Goal: Information Seeking & Learning: Learn about a topic

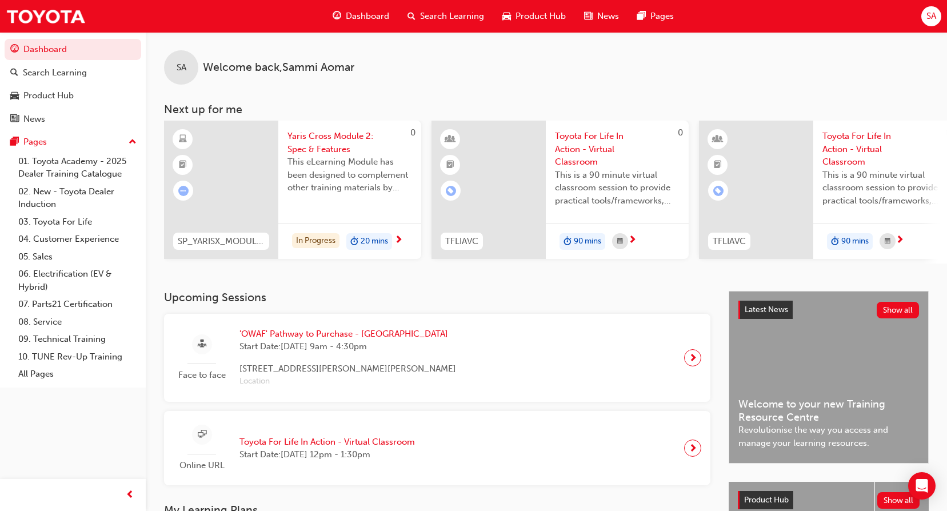
click at [450, 14] on span "Search Learning" at bounding box center [452, 16] width 64 height 13
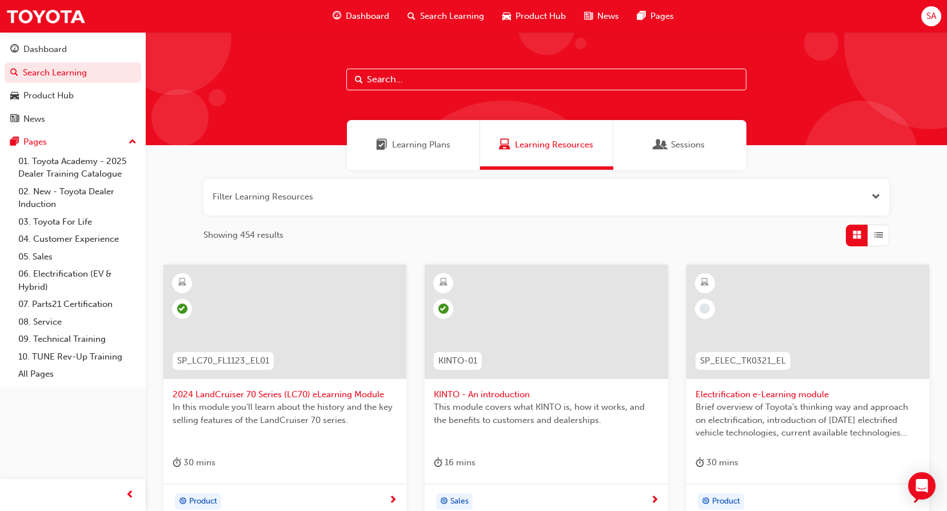
click at [528, 141] on span "Learning Resources" at bounding box center [554, 144] width 78 height 13
click at [431, 77] on input "text" at bounding box center [546, 80] width 400 height 22
paste input "P2P_INTRO_1024"
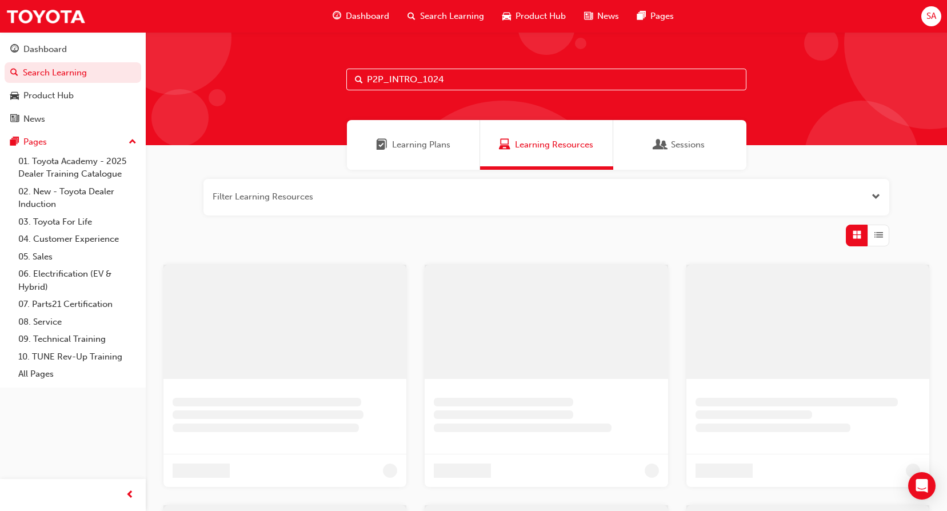
type input "P2P_INTRO_1024"
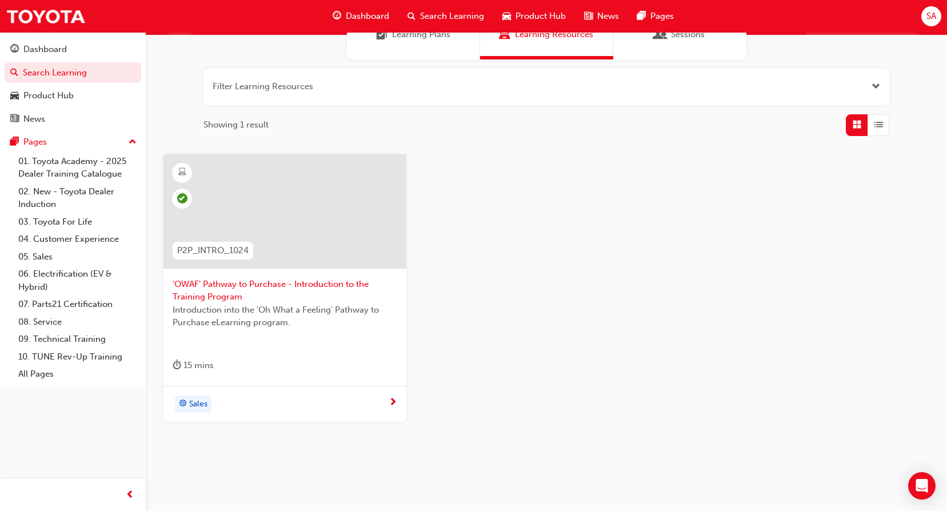
scroll to position [114, 0]
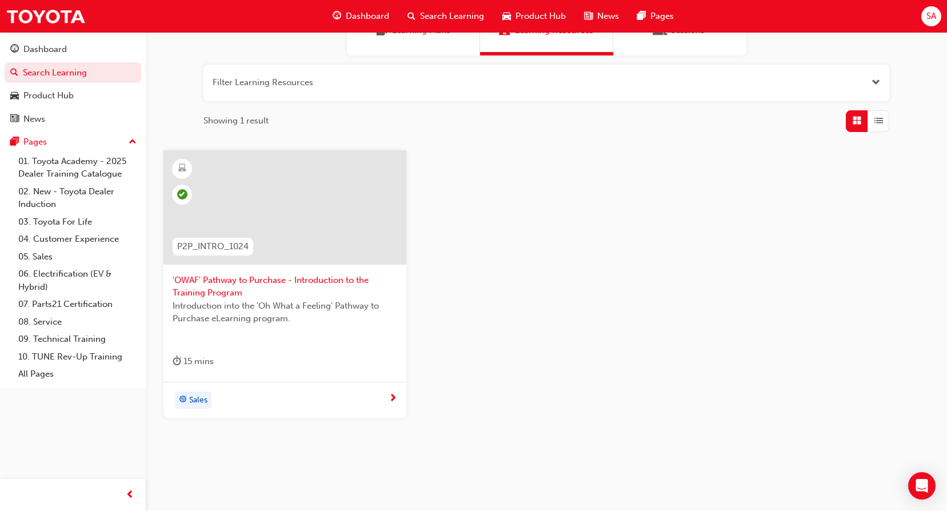
click at [262, 277] on span "'OWAF' Pathway to Purchase - Introduction to the Training Program" at bounding box center [285, 287] width 225 height 26
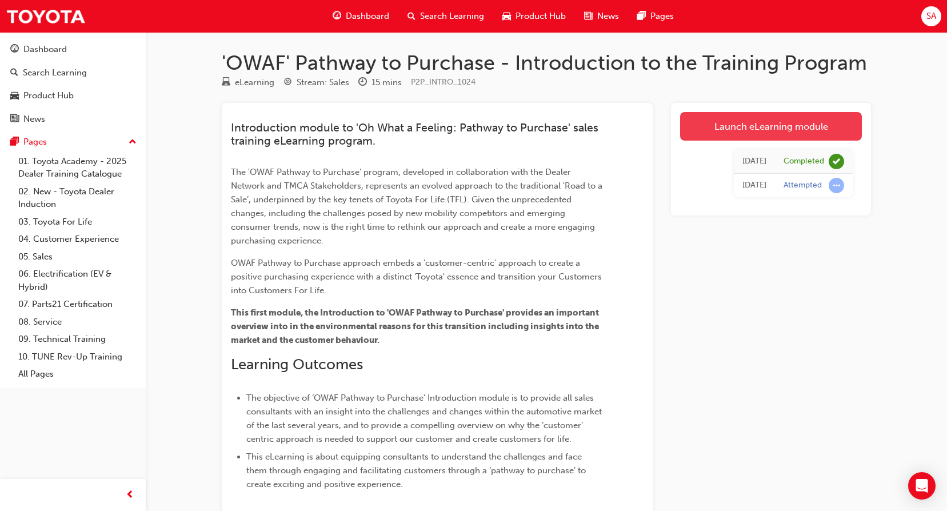
click at [751, 121] on link "Launch eLearning module" at bounding box center [771, 126] width 182 height 29
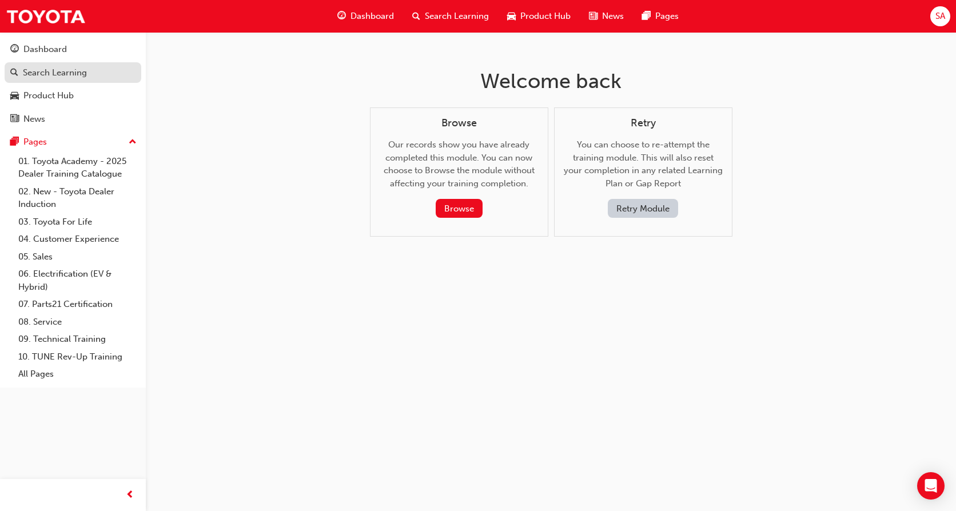
click at [49, 74] on div "Search Learning" at bounding box center [55, 72] width 64 height 13
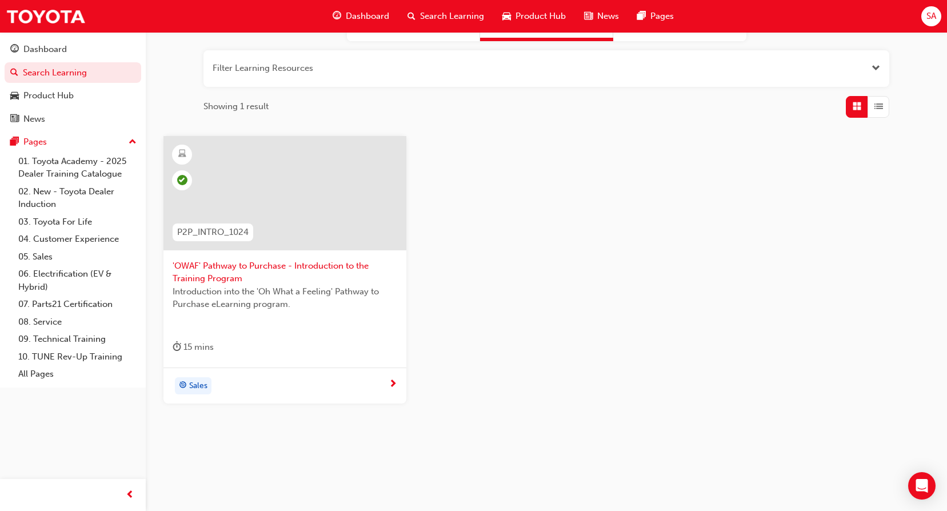
scroll to position [132, 0]
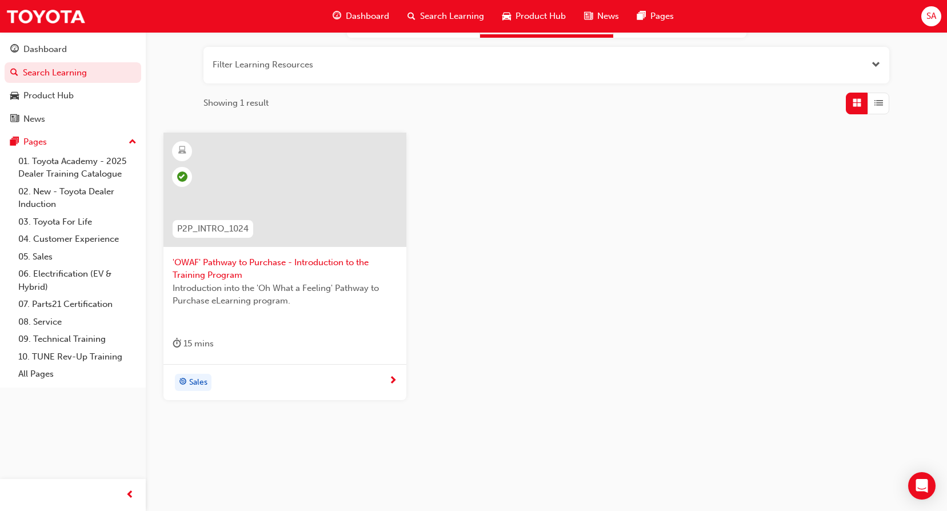
click at [396, 378] on span "next-icon" at bounding box center [393, 381] width 9 height 10
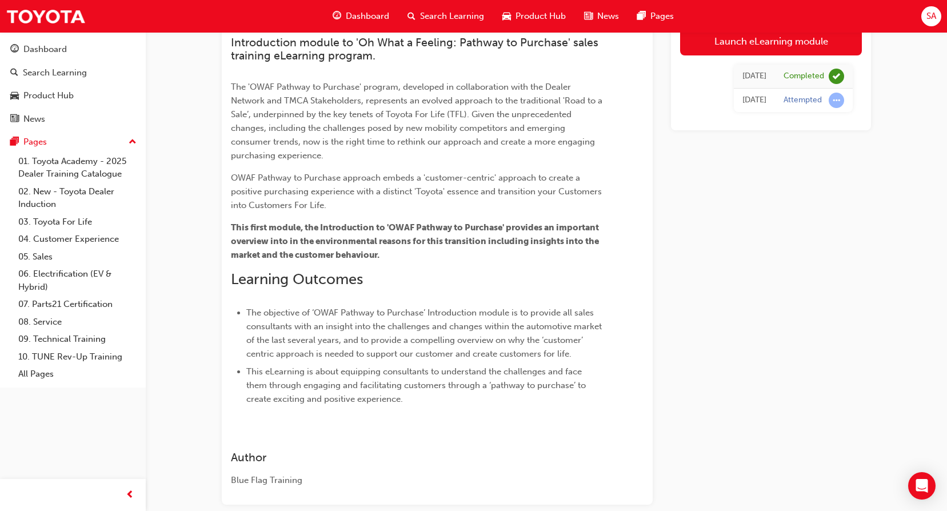
scroll to position [18, 0]
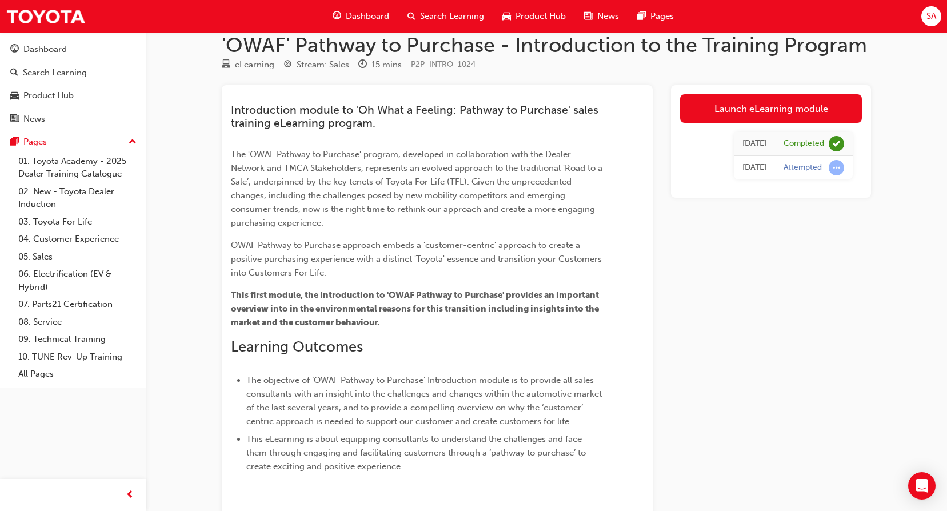
click at [795, 170] on div "Attempted" at bounding box center [803, 167] width 38 height 11
click at [753, 168] on div "[DATE]" at bounding box center [755, 167] width 24 height 13
drag, startPoint x: 753, startPoint y: 168, endPoint x: 799, endPoint y: 167, distance: 45.2
click at [798, 167] on div "Attempted" at bounding box center [803, 167] width 38 height 11
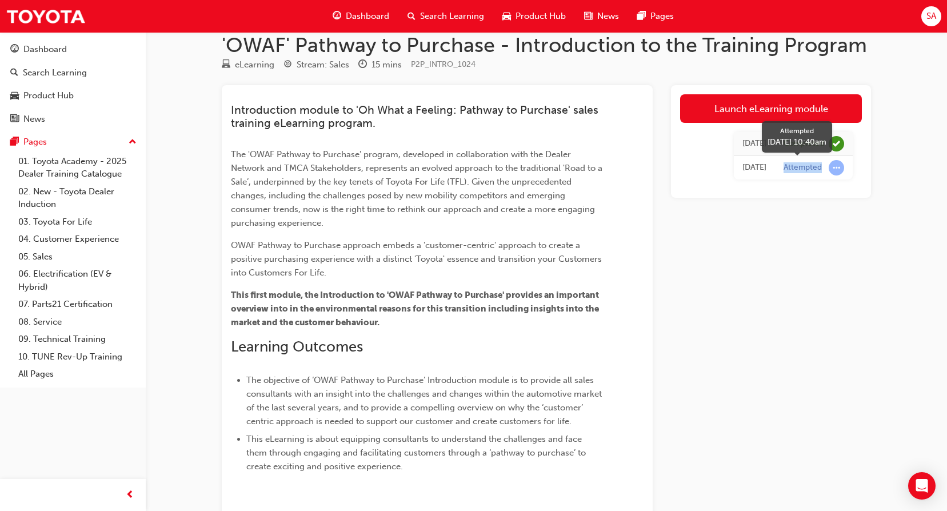
click at [799, 167] on div "Attempted" at bounding box center [803, 167] width 38 height 11
drag, startPoint x: 799, startPoint y: 167, endPoint x: 832, endPoint y: 171, distance: 34.0
click at [832, 171] on span "learningRecordVerb_ATTEMPT-icon" at bounding box center [836, 167] width 15 height 15
click at [836, 169] on span "learningRecordVerb_ATTEMPT-icon" at bounding box center [836, 167] width 15 height 15
click at [795, 167] on div "Attempted" at bounding box center [803, 167] width 38 height 11
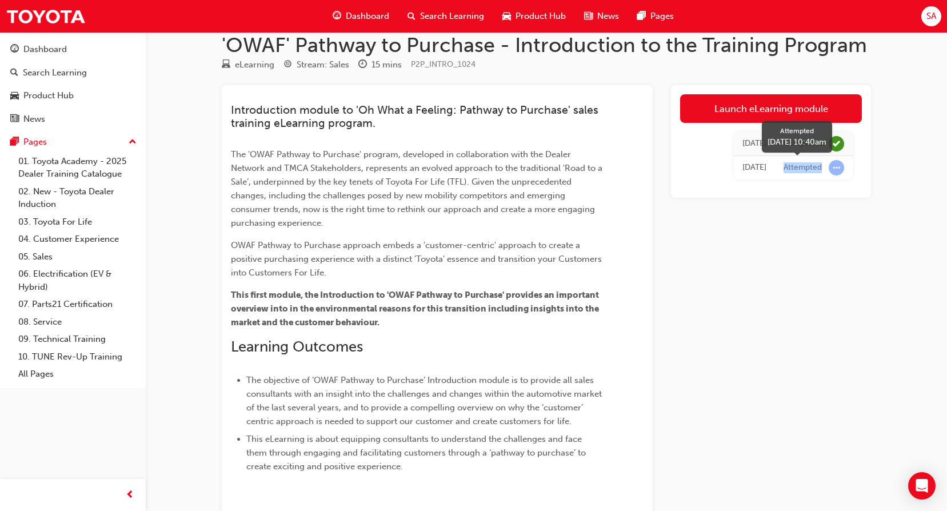
drag, startPoint x: 795, startPoint y: 167, endPoint x: 787, endPoint y: 167, distance: 8.6
click at [787, 167] on div "Attempted" at bounding box center [803, 167] width 38 height 11
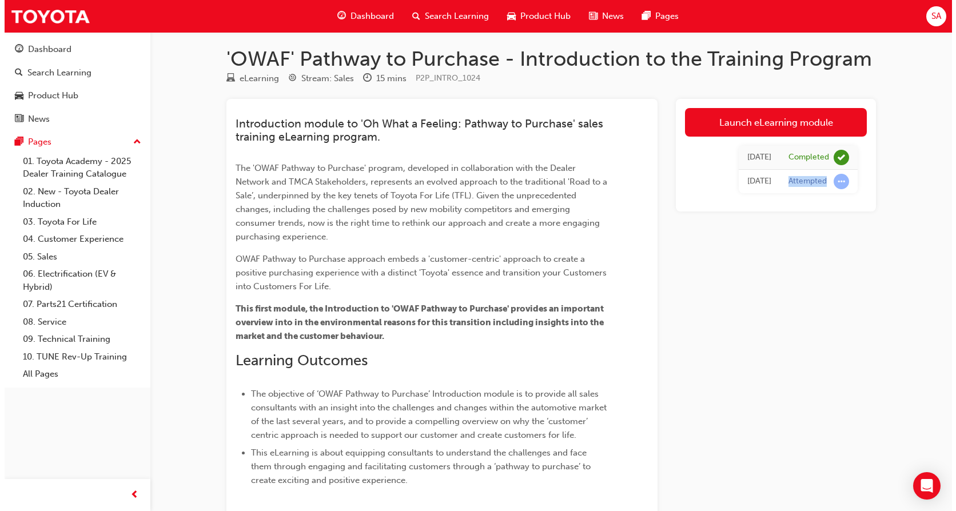
scroll to position [0, 0]
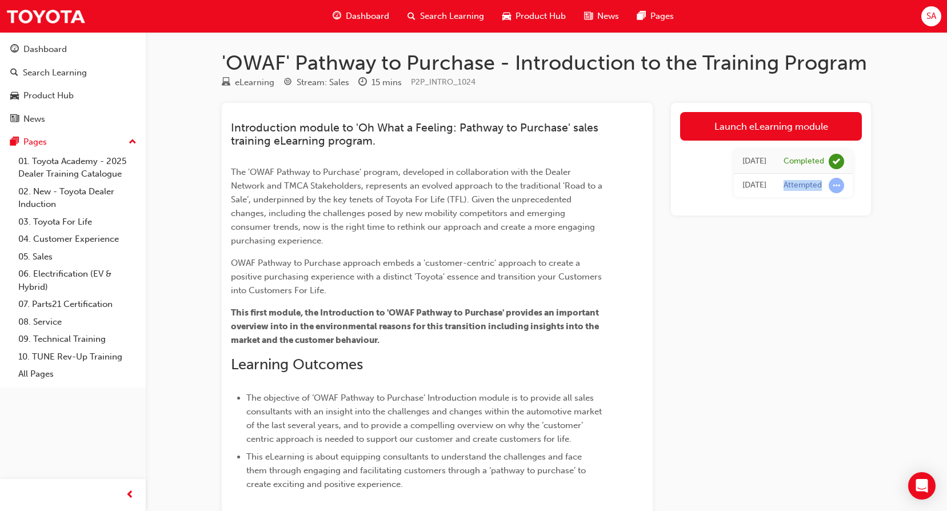
click at [759, 129] on link "Launch eLearning module" at bounding box center [771, 126] width 182 height 29
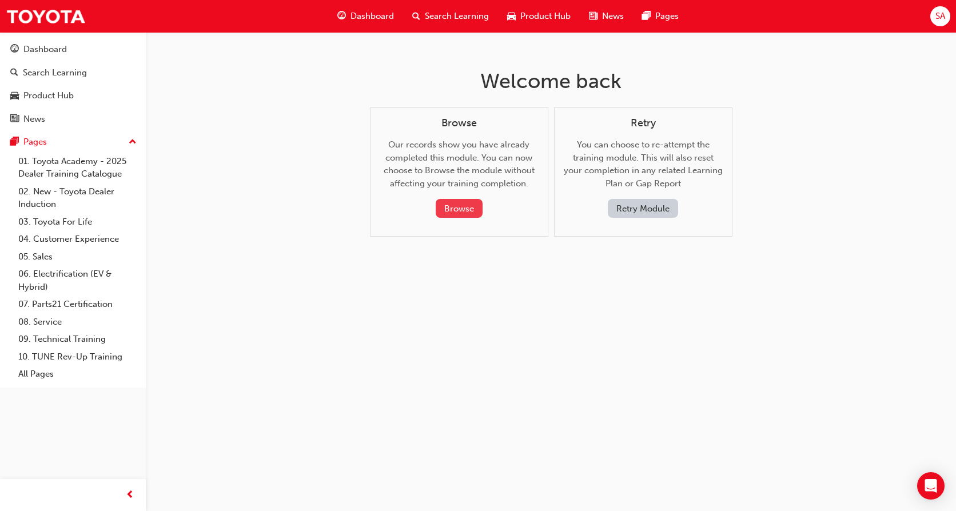
click at [462, 210] on button "Browse" at bounding box center [459, 208] width 47 height 19
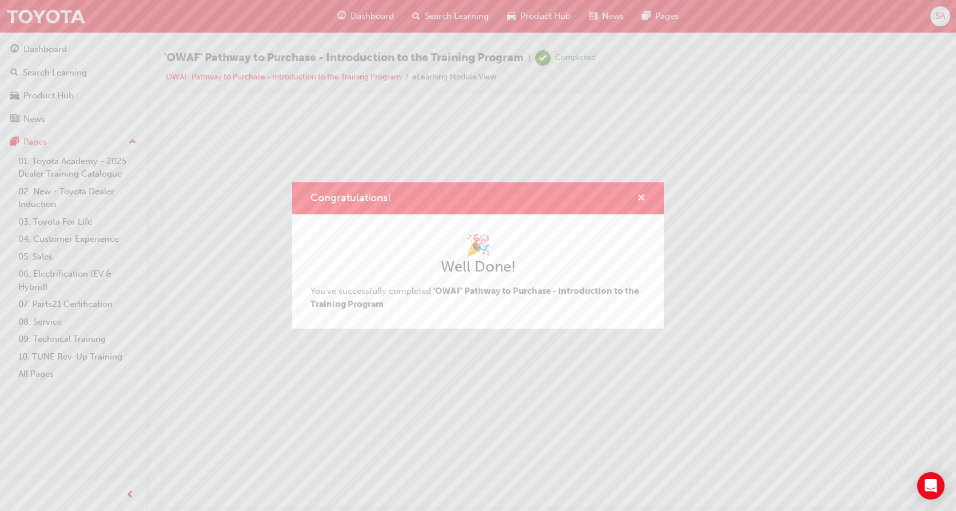
click at [639, 197] on span "cross-icon" at bounding box center [641, 199] width 9 height 10
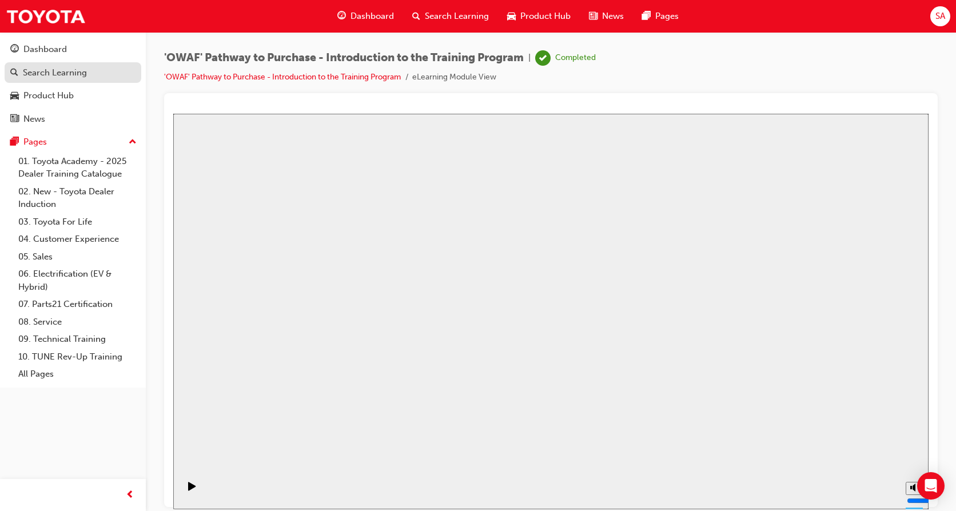
click at [51, 71] on div "Search Learning" at bounding box center [55, 72] width 64 height 13
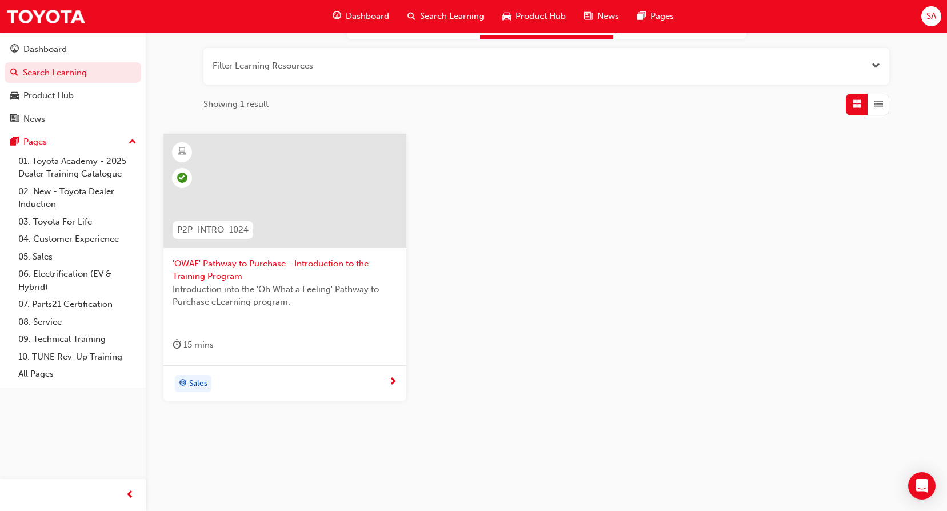
scroll to position [132, 0]
click at [400, 378] on div "Sales" at bounding box center [285, 382] width 243 height 36
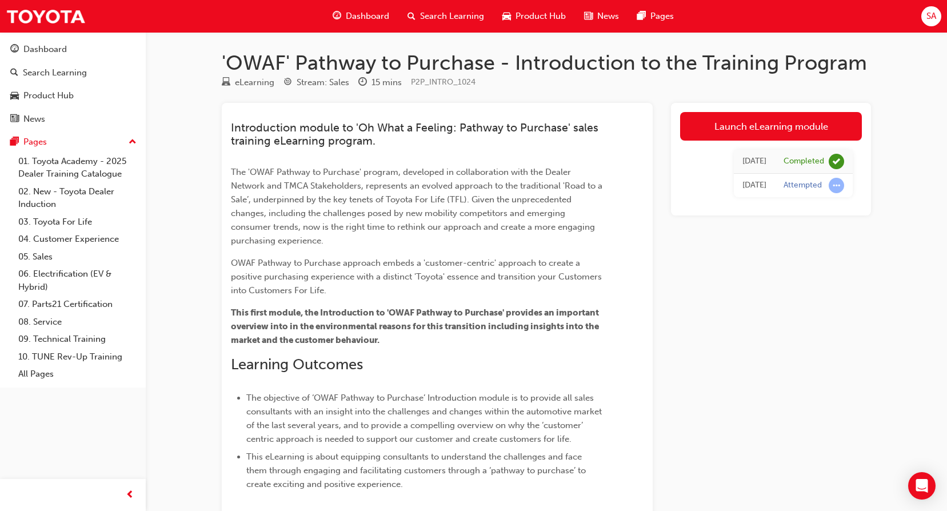
scroll to position [132, 0]
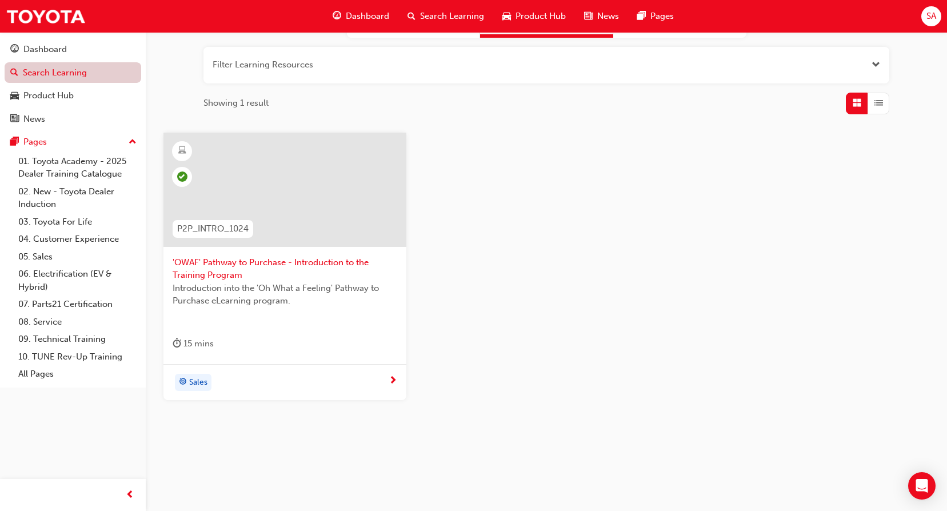
click at [58, 73] on link "Search Learning" at bounding box center [73, 72] width 137 height 21
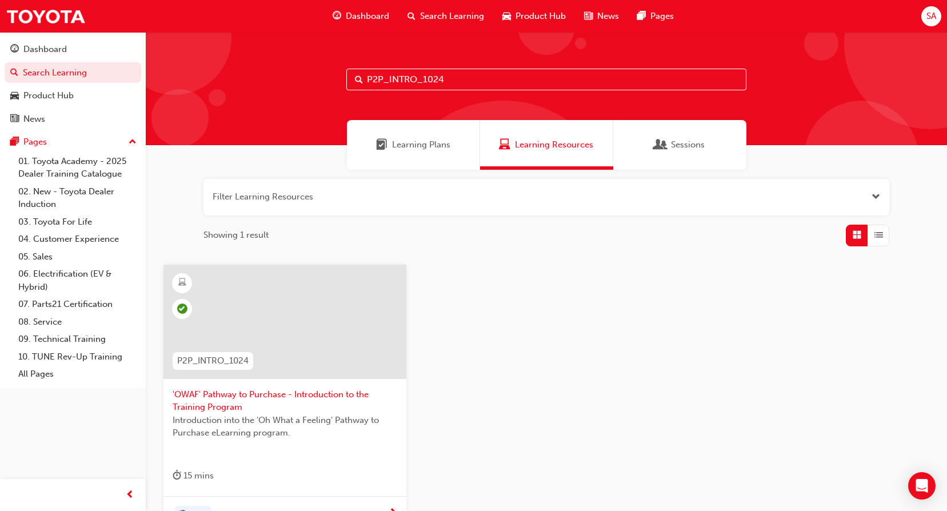
drag, startPoint x: 457, startPoint y: 72, endPoint x: 372, endPoint y: 80, distance: 85.0
click at [356, 72] on div "P2P_INTRO_1024" at bounding box center [546, 80] width 400 height 22
paste input "CONNECT"
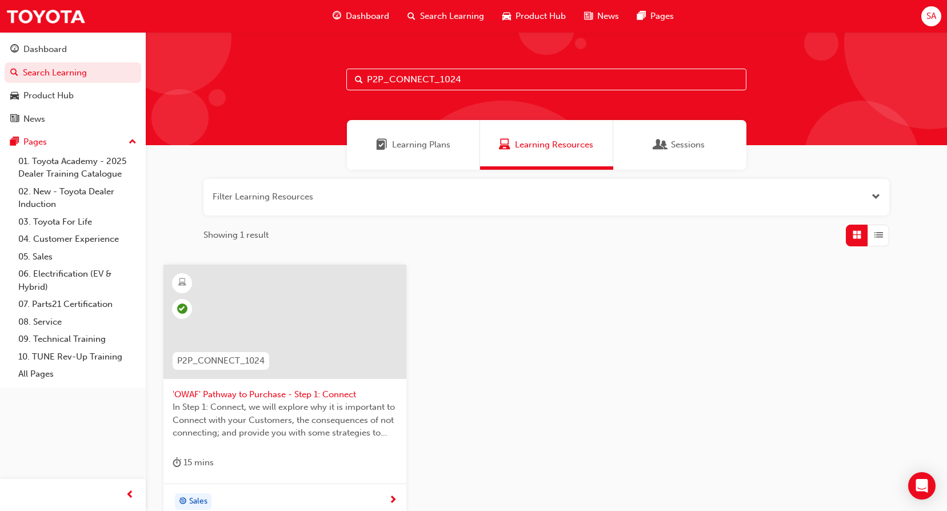
drag, startPoint x: 469, startPoint y: 81, endPoint x: 348, endPoint y: 75, distance: 120.7
click at [348, 75] on input "P2P_CONNECT_1024" at bounding box center [546, 80] width 400 height 22
paste input "UNDERS"
drag, startPoint x: 466, startPoint y: 74, endPoint x: 344, endPoint y: 70, distance: 122.4
click at [344, 70] on div "P2P_UNDERST_1024" at bounding box center [547, 88] width 802 height 113
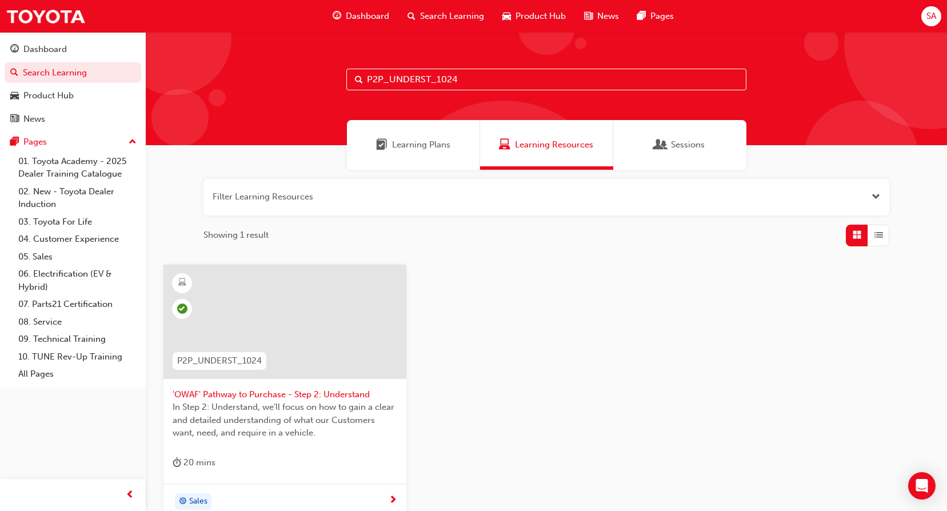
paste input "ADVISE"
drag, startPoint x: 446, startPoint y: 81, endPoint x: 364, endPoint y: 77, distance: 82.4
click at [364, 77] on input "P2P_ADVISE_1024" at bounding box center [546, 80] width 400 height 22
paste input "EXPER"
drag, startPoint x: 447, startPoint y: 78, endPoint x: 349, endPoint y: 80, distance: 97.8
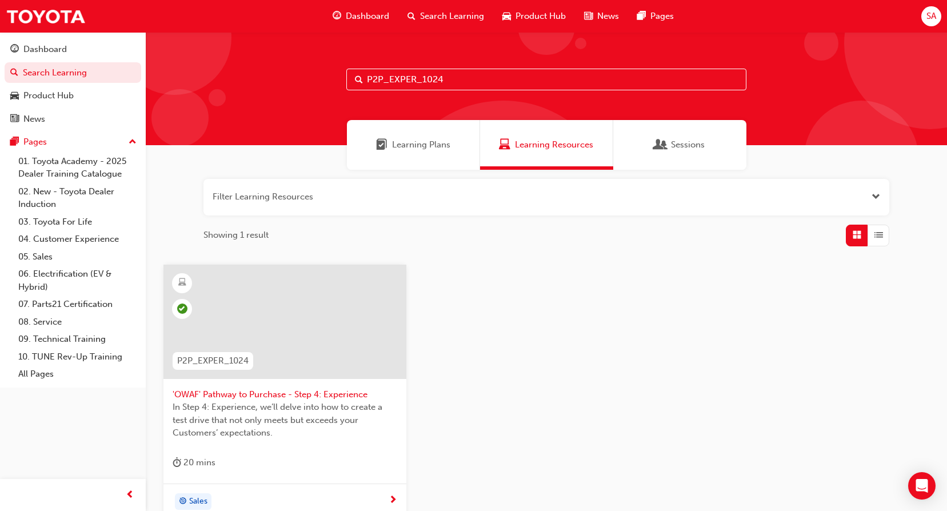
click at [349, 78] on input "P2P_EXPER_1024" at bounding box center [546, 80] width 400 height 22
paste input "OFFER2P"
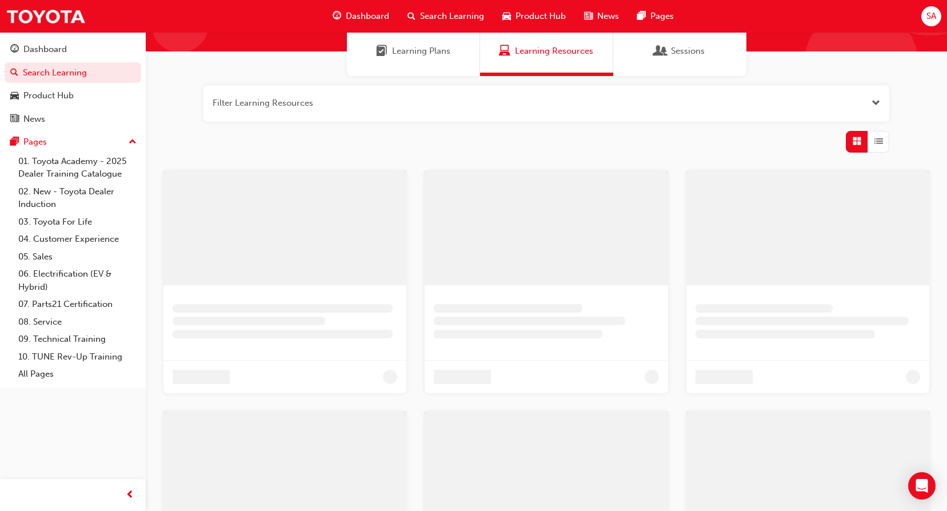
scroll to position [114, 0]
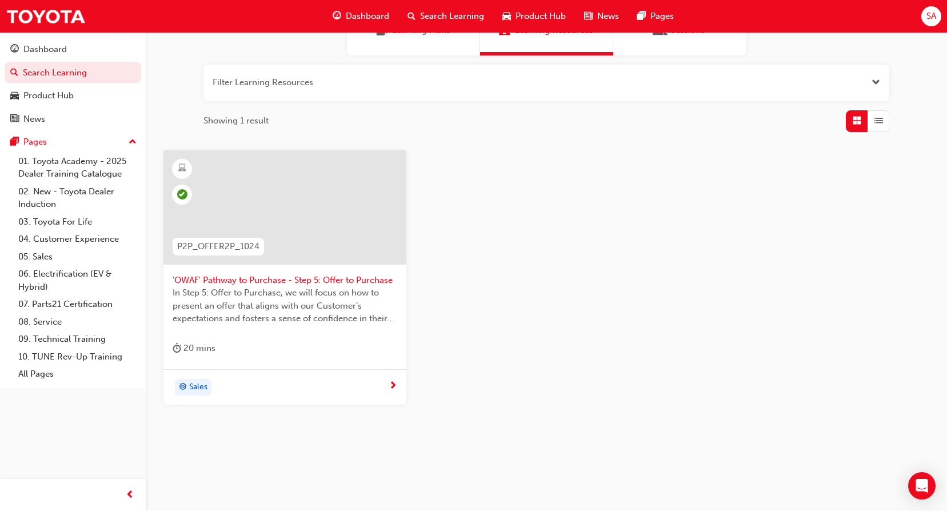
type input "P2P_OFFER2P_1024"
click at [390, 383] on span "next-icon" at bounding box center [393, 386] width 9 height 10
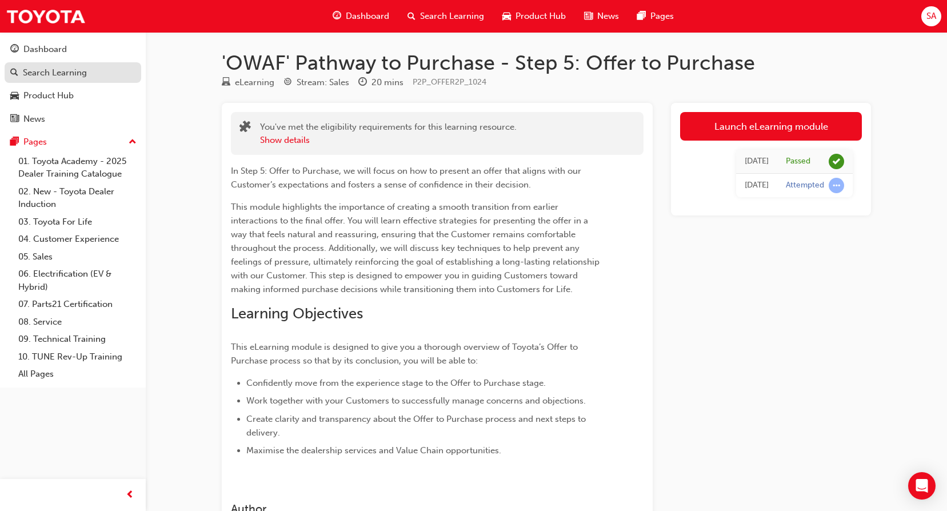
click at [35, 74] on div "Search Learning" at bounding box center [55, 72] width 64 height 13
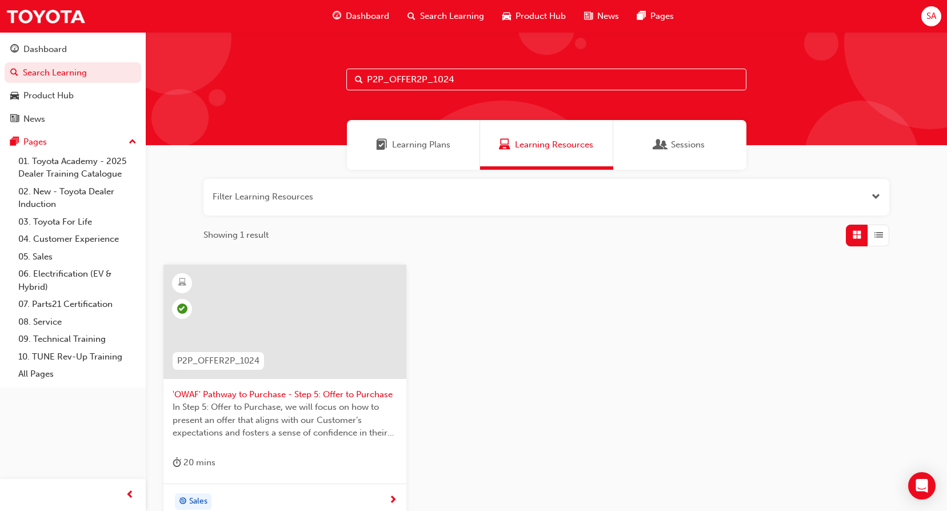
drag, startPoint x: 444, startPoint y: 77, endPoint x: 366, endPoint y: 77, distance: 78.3
click at [366, 77] on input "P2P_OFFER2P_1024" at bounding box center [546, 80] width 400 height 22
paste input "DELIVERY"
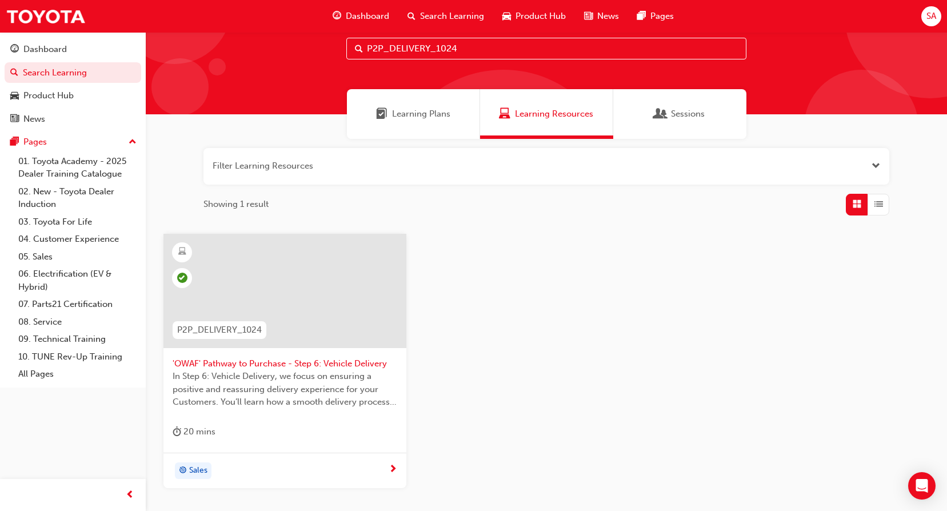
scroll to position [57, 0]
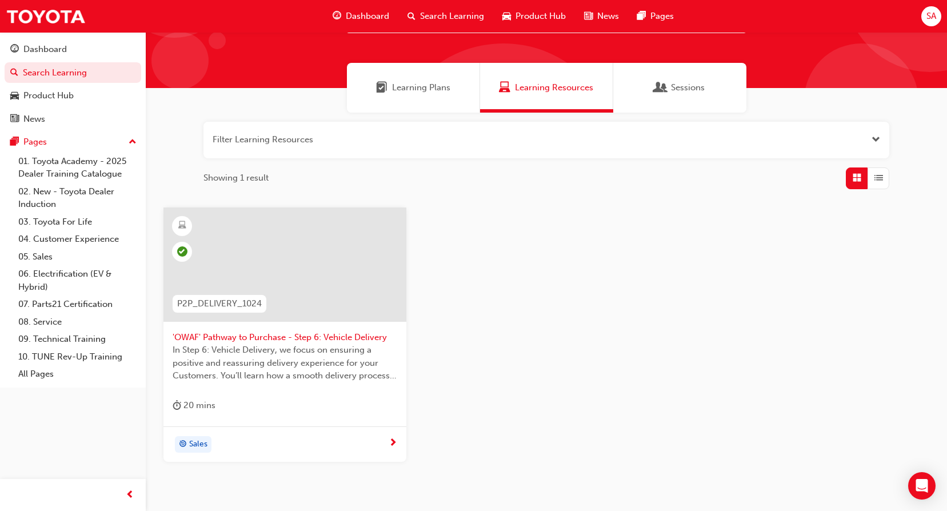
type input "P2P_DELIVERY_1024"
click at [393, 441] on span "next-icon" at bounding box center [393, 443] width 9 height 10
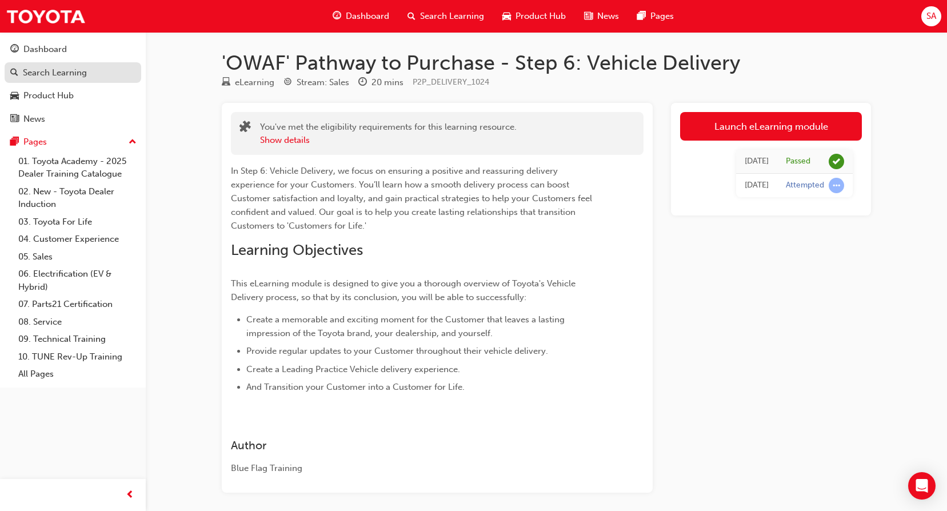
click at [46, 74] on div "Search Learning" at bounding box center [55, 72] width 64 height 13
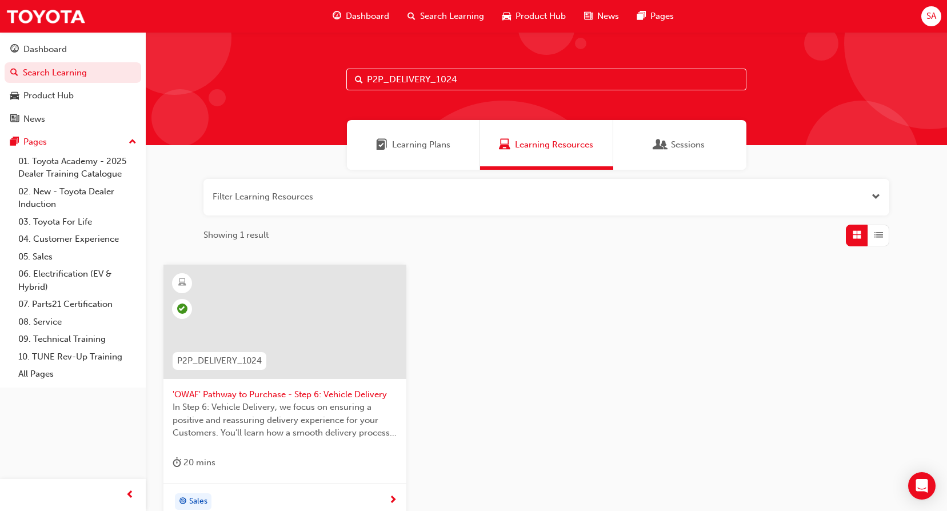
drag, startPoint x: 463, startPoint y: 75, endPoint x: 400, endPoint y: 115, distance: 74.1
click at [362, 79] on div "P2P_DELIVERY_1024" at bounding box center [546, 80] width 400 height 22
paste input "P2P_FOLLOW"
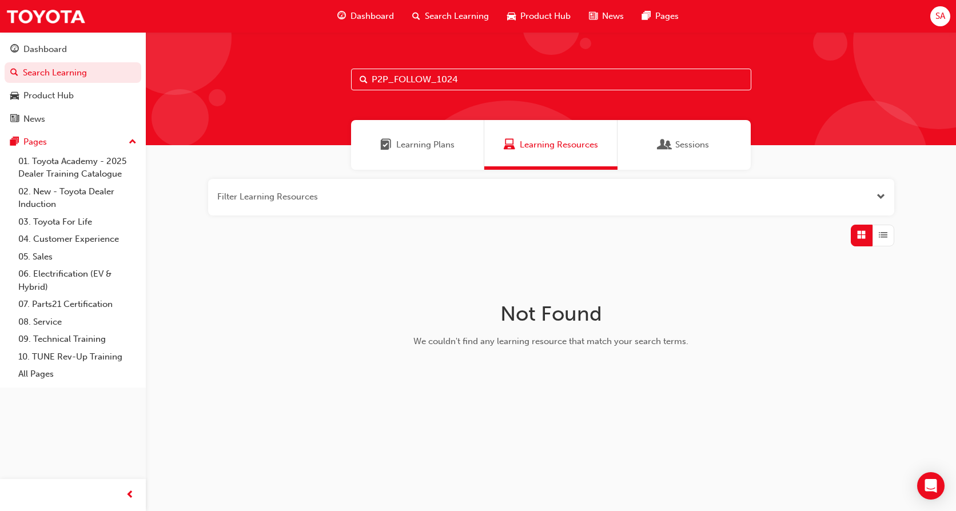
type input "P2P_FOLLOW_1024"
click at [433, 144] on span "Learning Plans" at bounding box center [425, 144] width 58 height 13
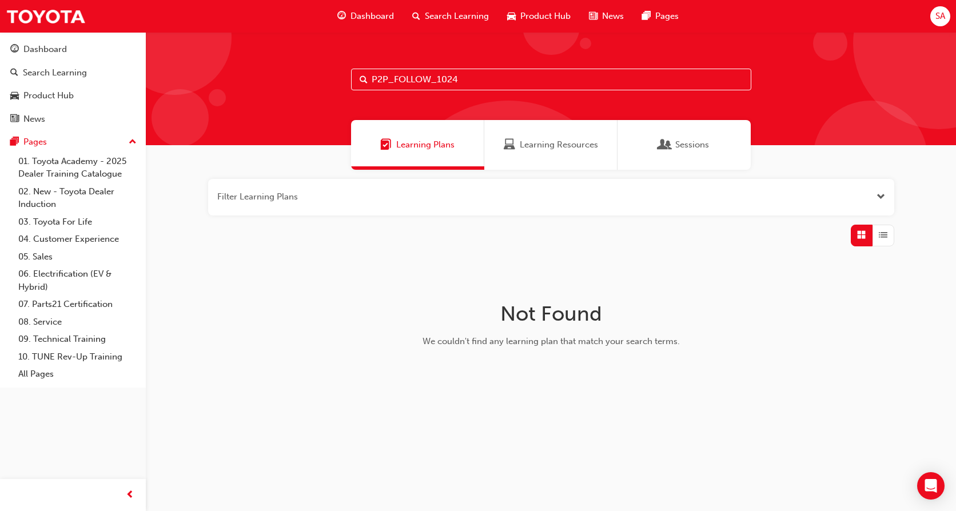
click at [548, 144] on span "Learning Resources" at bounding box center [559, 144] width 78 height 13
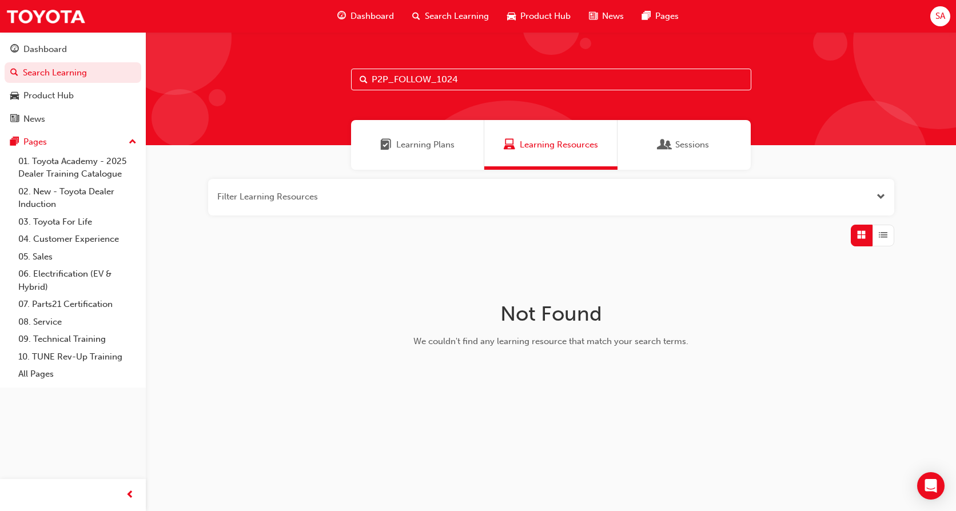
click at [684, 146] on span "Sessions" at bounding box center [692, 144] width 34 height 13
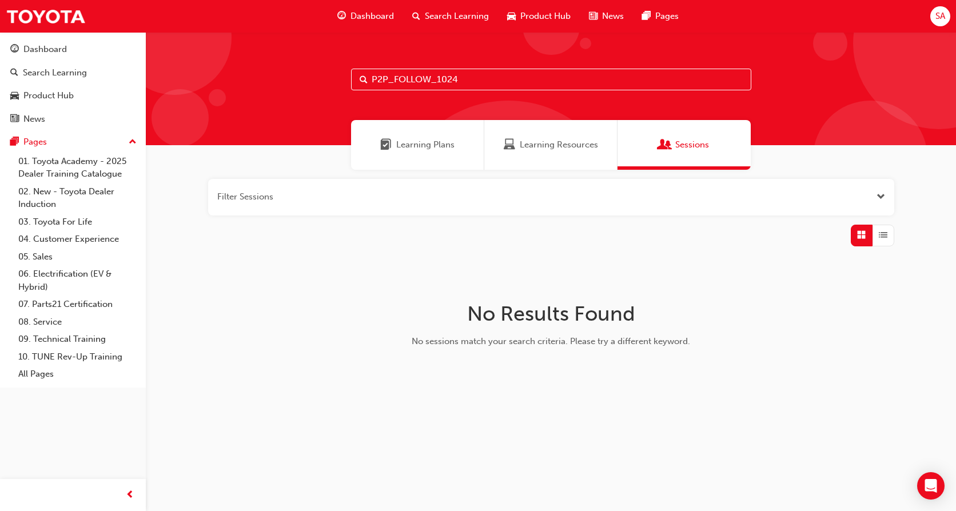
click at [567, 147] on span "Learning Resources" at bounding box center [559, 144] width 78 height 13
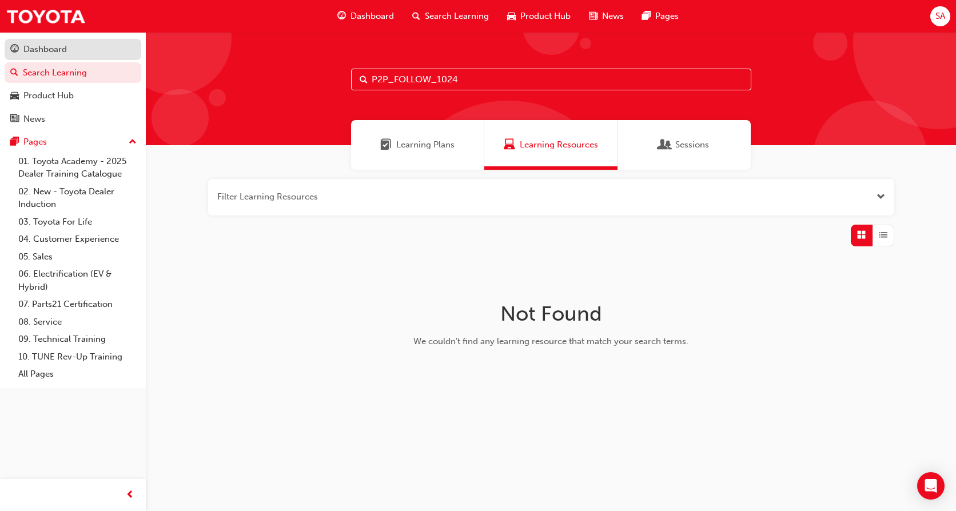
click at [45, 45] on div "Dashboard" at bounding box center [44, 49] width 43 height 13
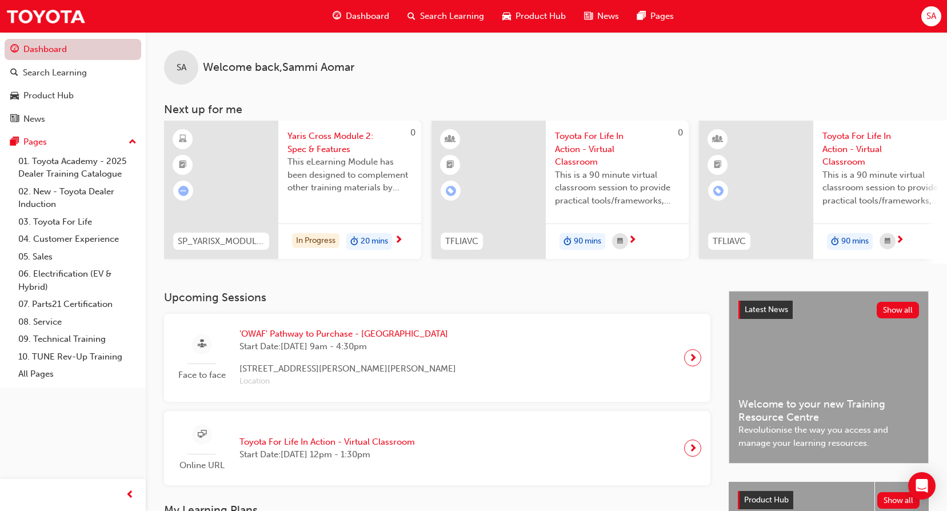
click at [46, 53] on link "Dashboard" at bounding box center [73, 49] width 137 height 21
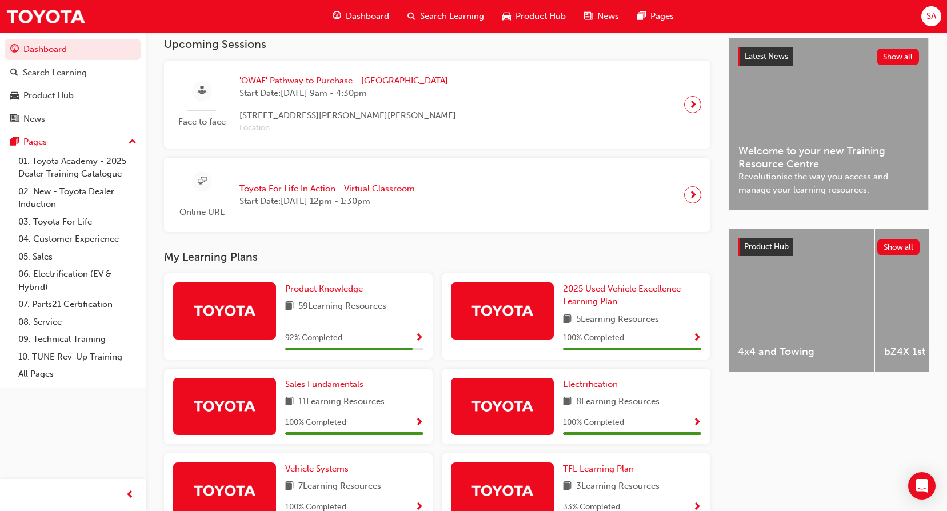
scroll to position [229, 0]
